Goal: Find specific page/section: Find specific page/section

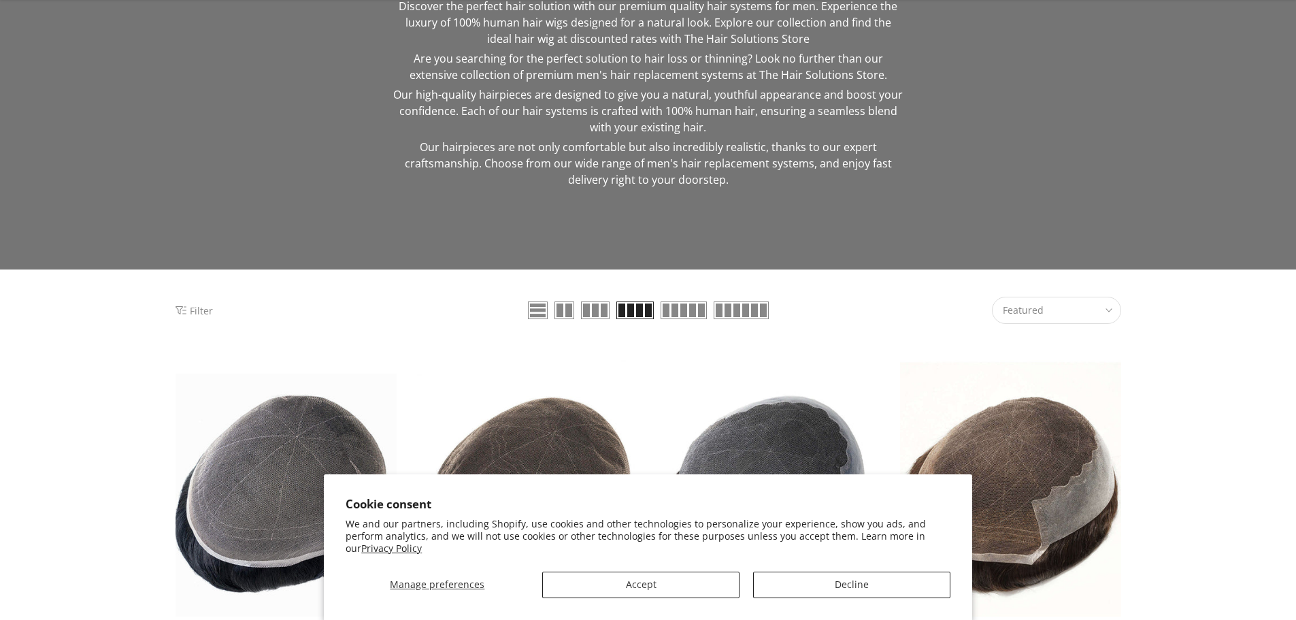
scroll to position [272, 0]
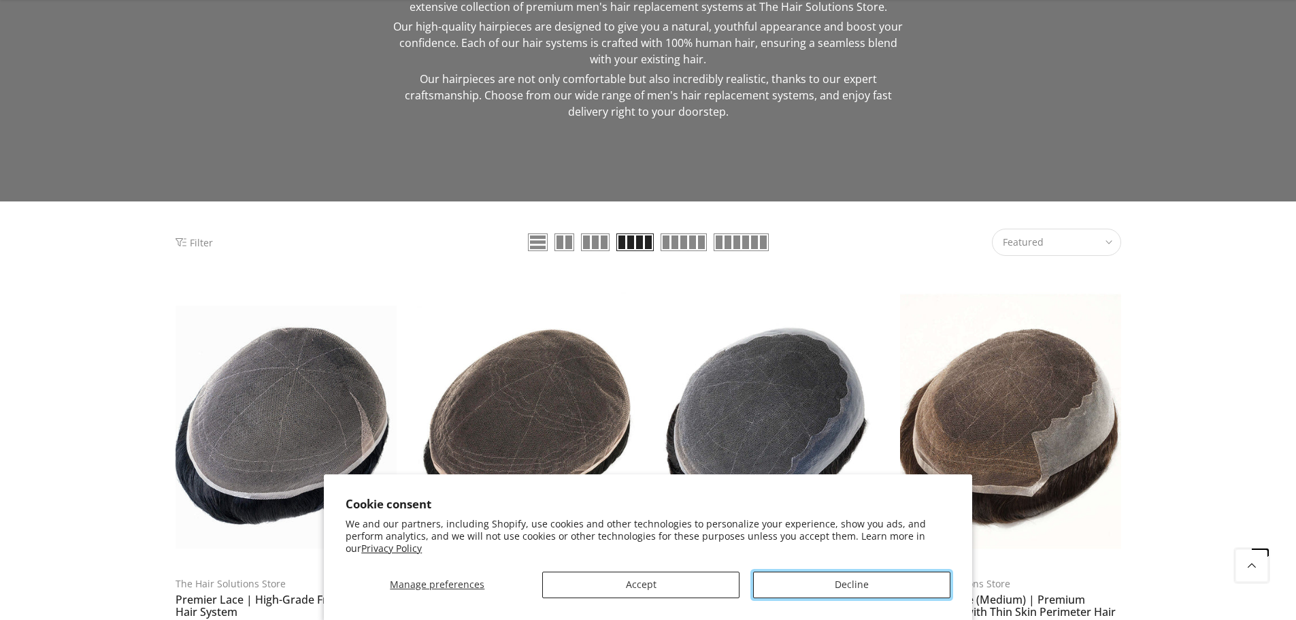
click at [812, 588] on button "Decline" at bounding box center [851, 585] width 197 height 27
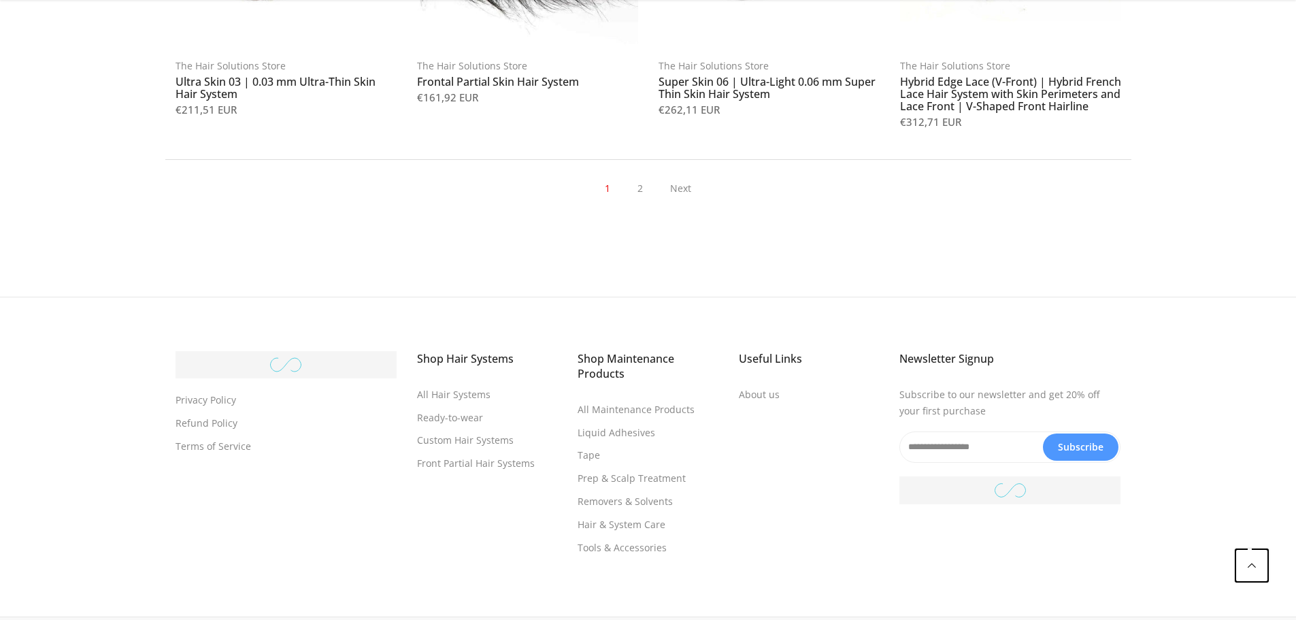
scroll to position [1628, 0]
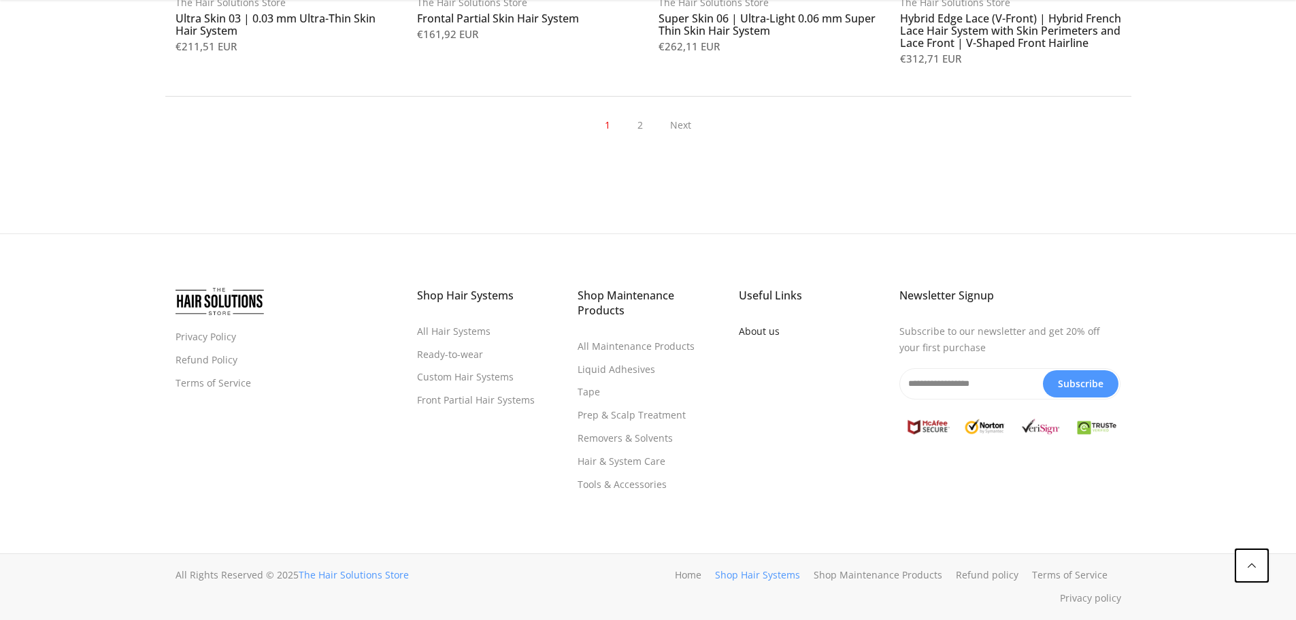
click at [770, 331] on link "About us" at bounding box center [759, 331] width 41 height 13
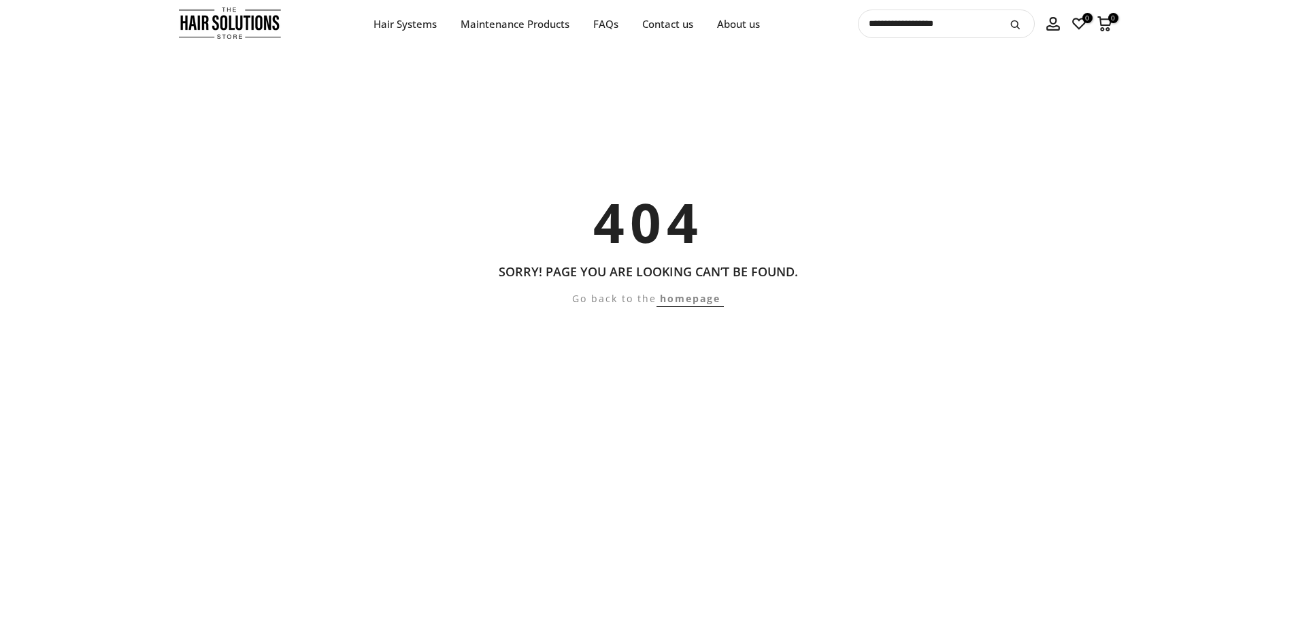
click at [252, 29] on img at bounding box center [230, 23] width 102 height 38
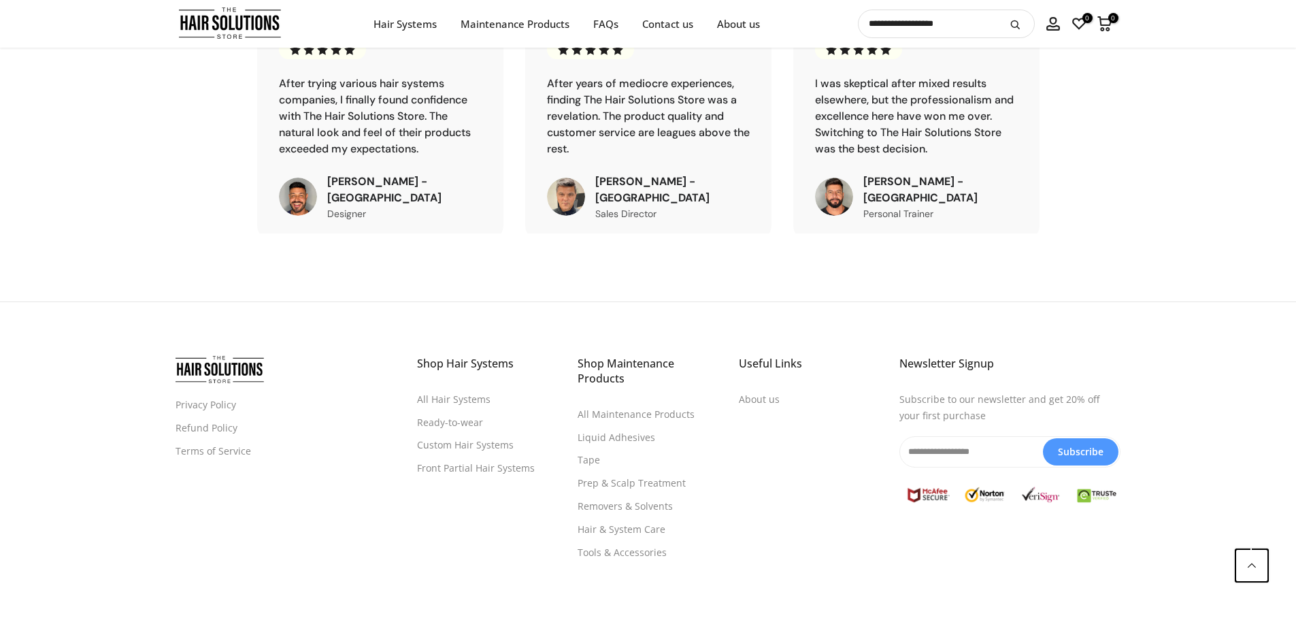
scroll to position [4850, 0]
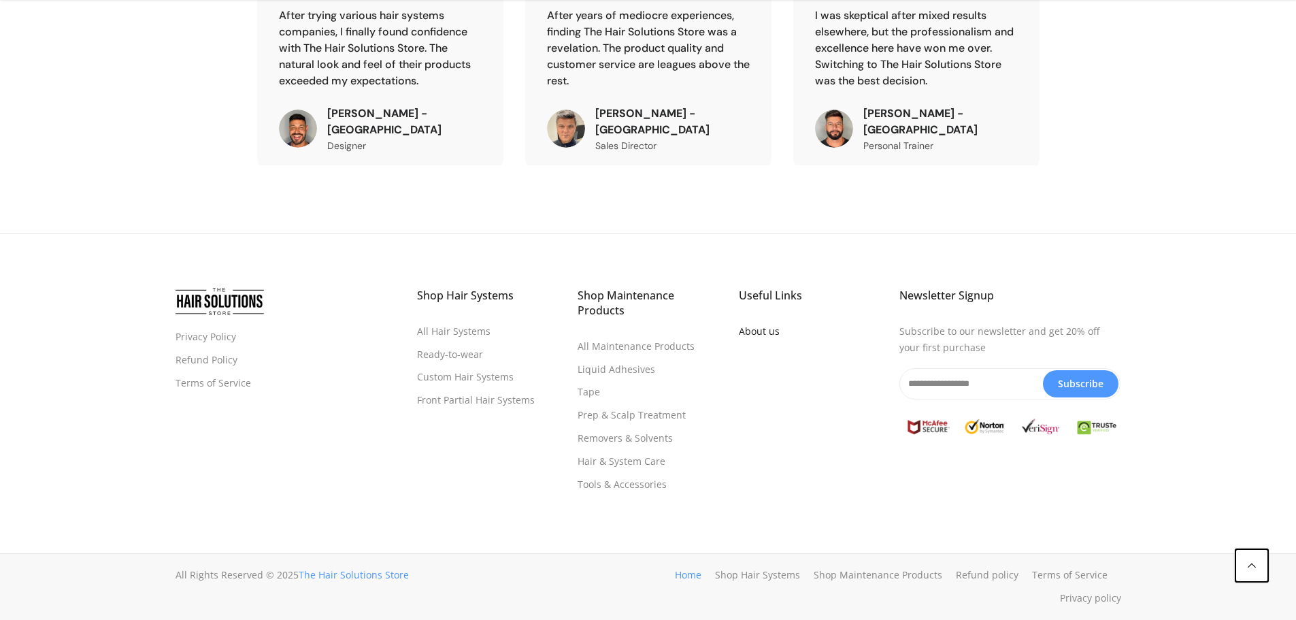
click at [756, 331] on link "About us" at bounding box center [759, 331] width 41 height 13
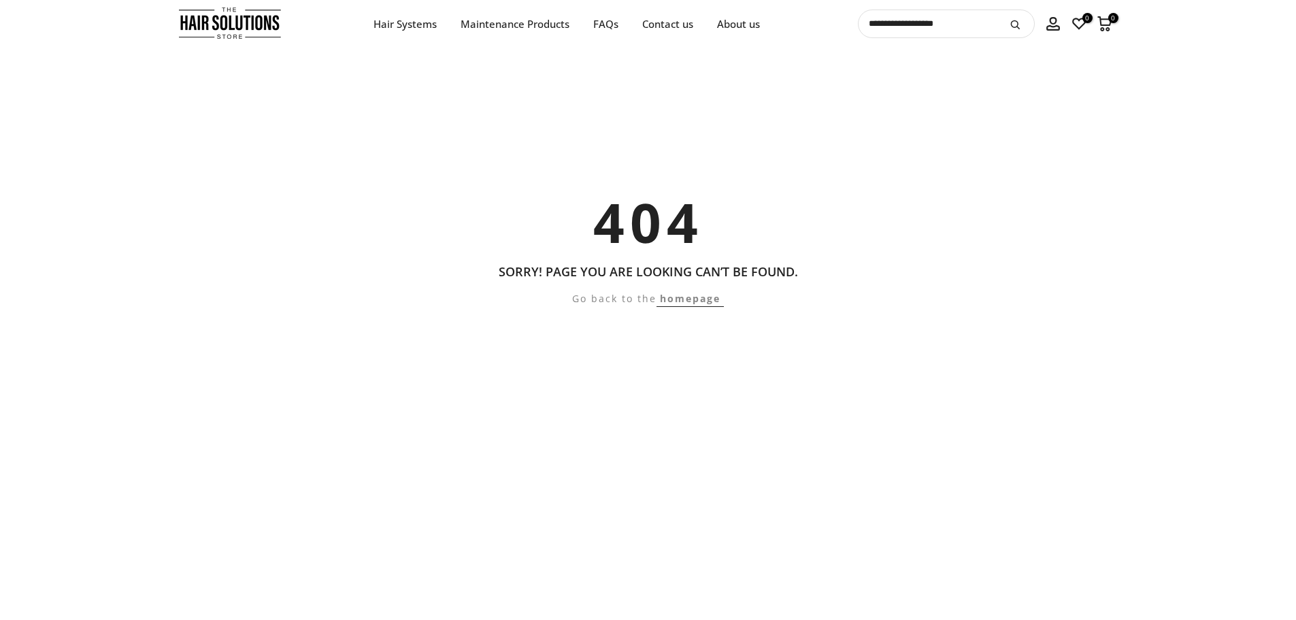
click at [708, 308] on div "404 Sorry! Page you are looking can’t be found. Go back to the homepage" at bounding box center [648, 339] width 1296 height 310
click at [702, 303] on link "homepage" at bounding box center [690, 299] width 67 height 16
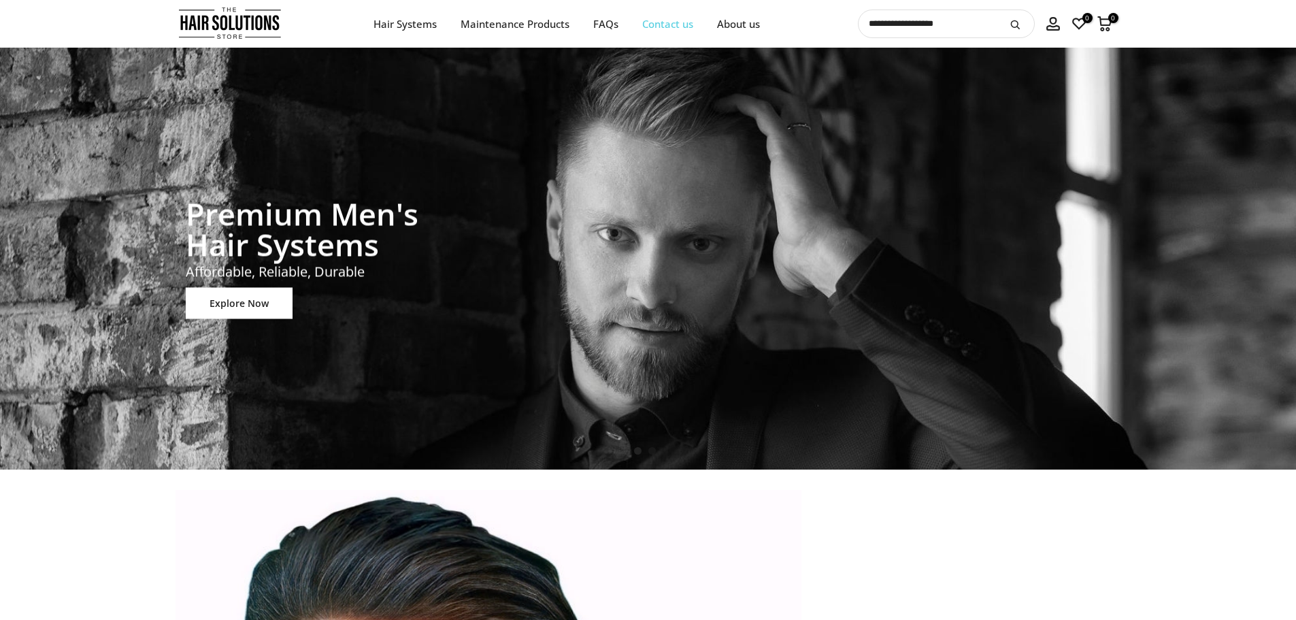
click at [681, 20] on link "Contact us" at bounding box center [667, 24] width 75 height 17
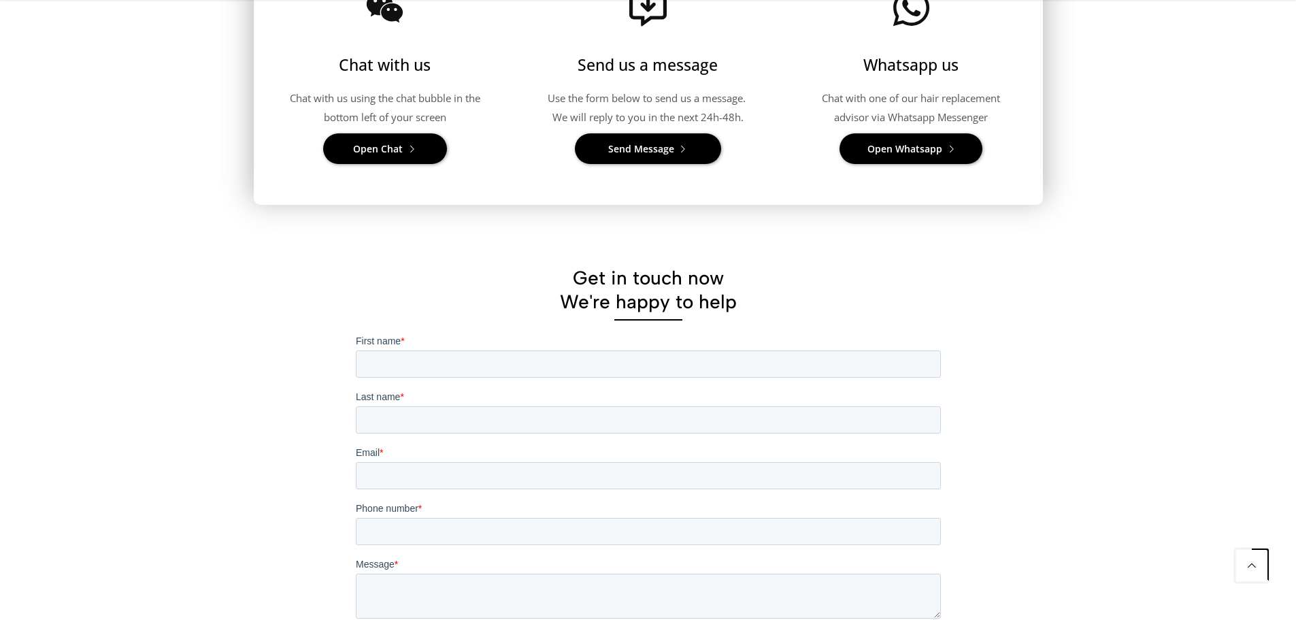
scroll to position [680, 0]
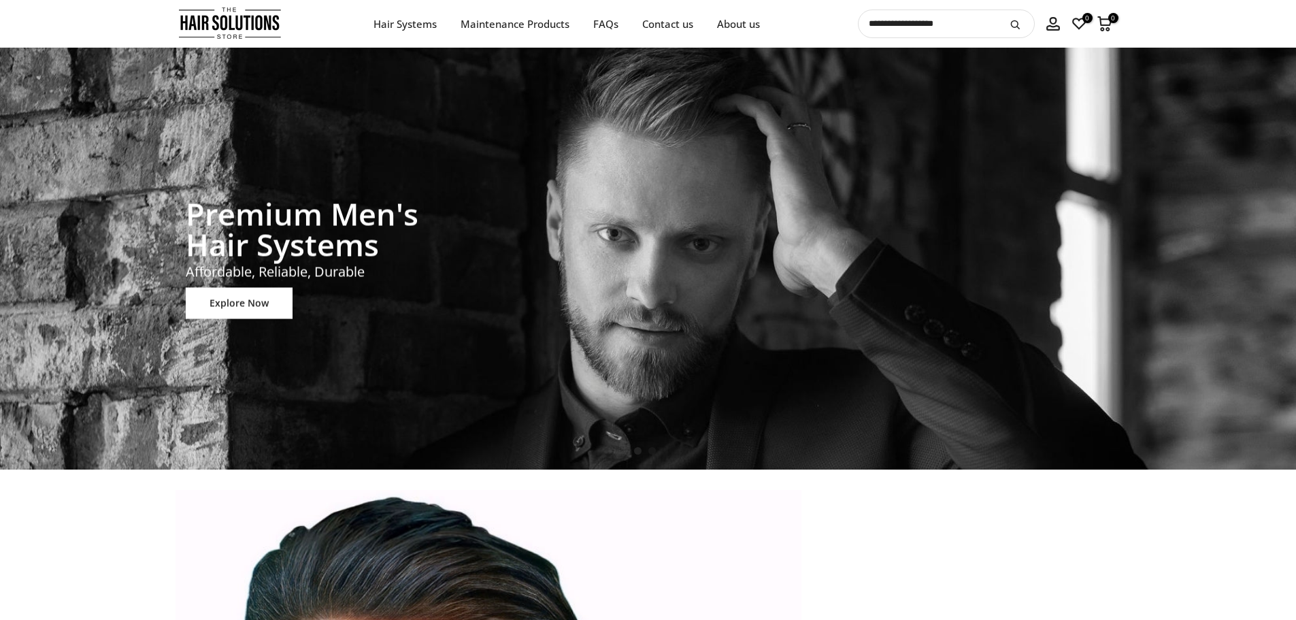
scroll to position [4850, 0]
